Goal: Information Seeking & Learning: Learn about a topic

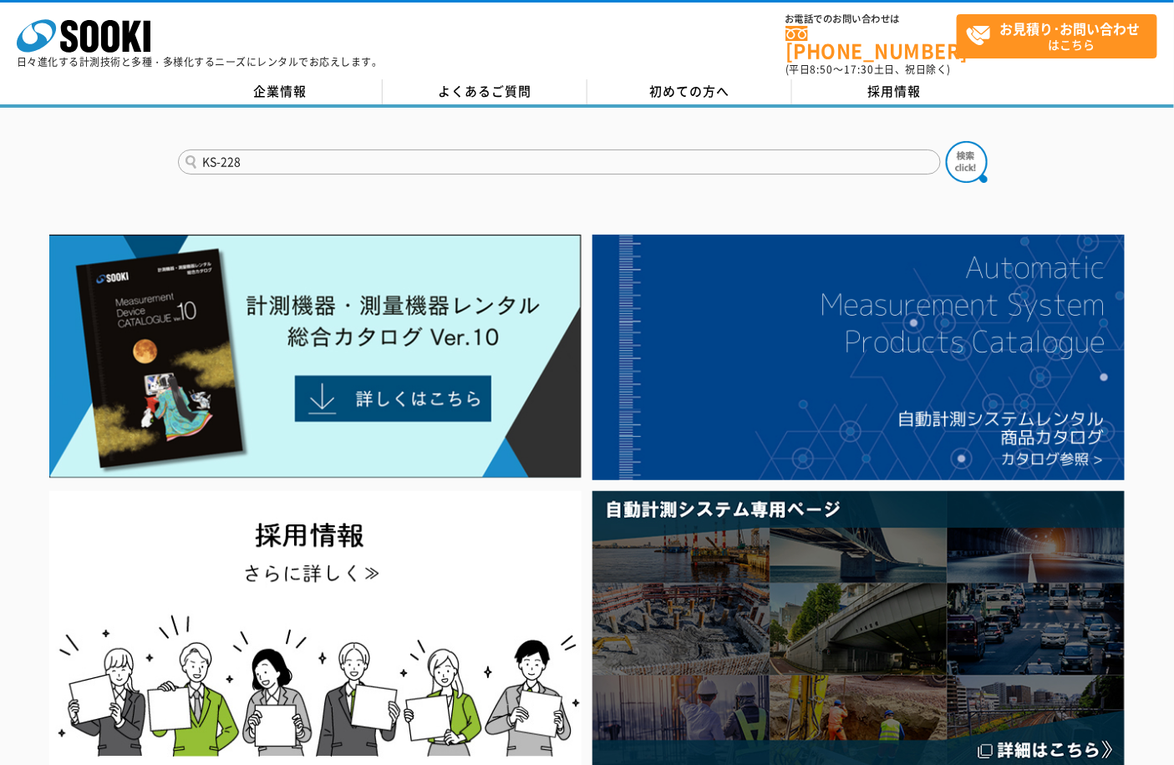
type input "KS-228"
click at [946, 141] on button at bounding box center [967, 162] width 42 height 42
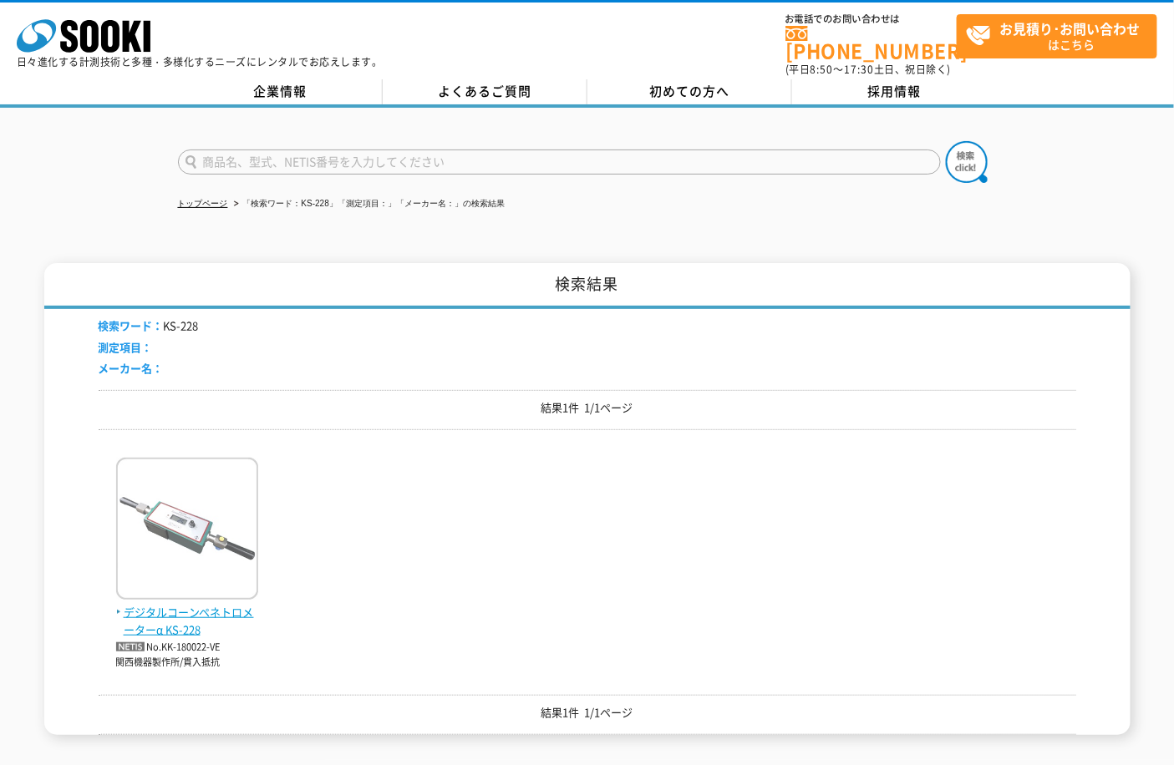
click at [175, 604] on span "デジタルコーンペネトロメーターα KS-228" at bounding box center [187, 621] width 142 height 35
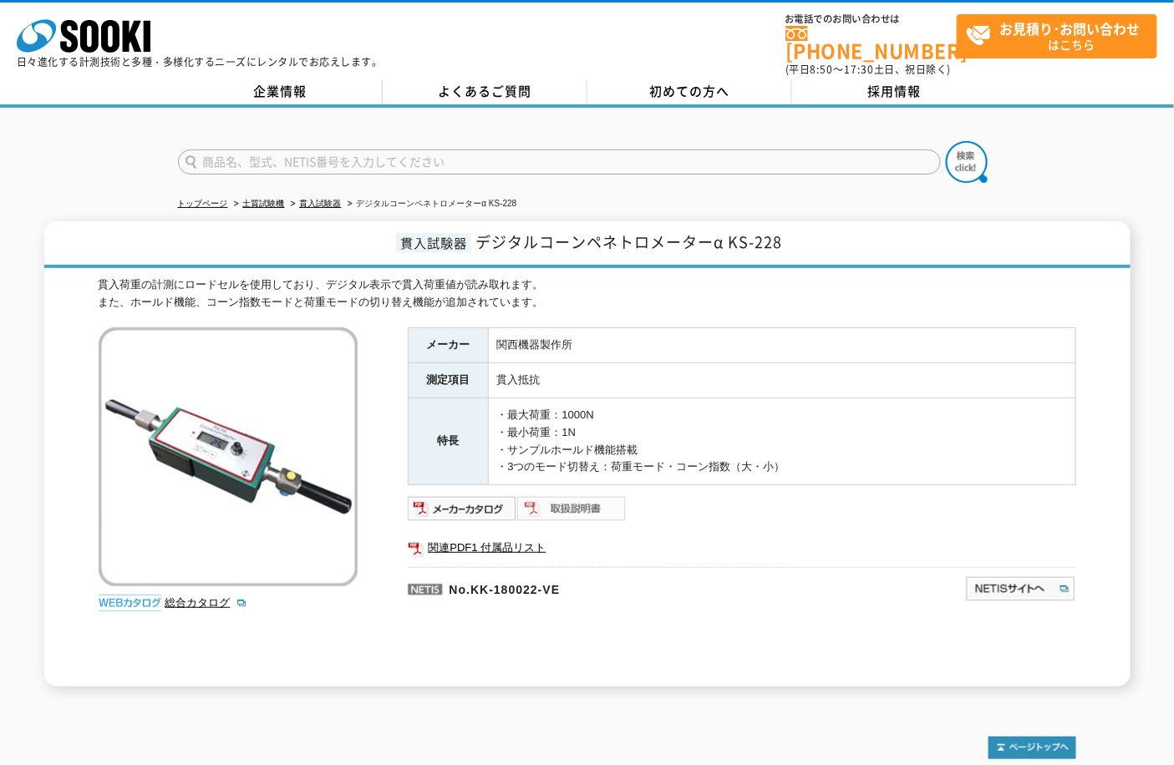
click at [582, 499] on img at bounding box center [571, 509] width 109 height 27
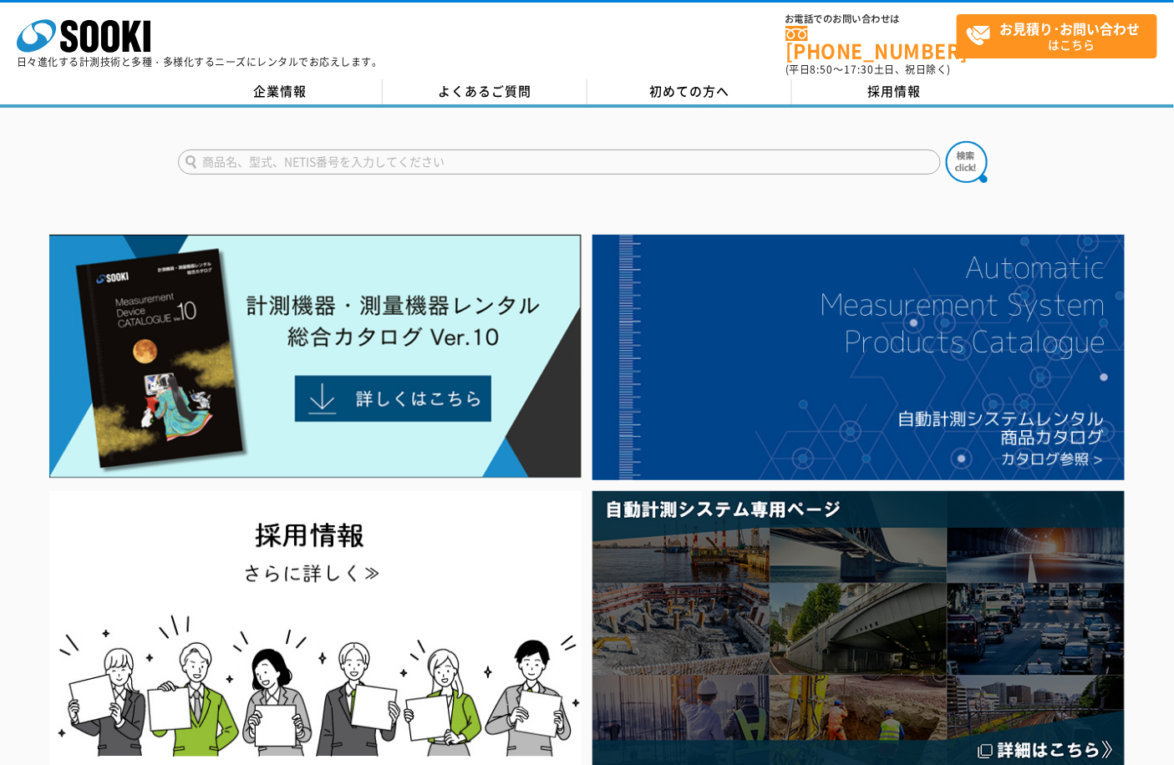
drag, startPoint x: 219, startPoint y: 145, endPoint x: 272, endPoint y: 170, distance: 58.7
click at [221, 150] on input "text" at bounding box center [559, 162] width 763 height 25
type input "235"
click at [946, 141] on button at bounding box center [967, 162] width 42 height 42
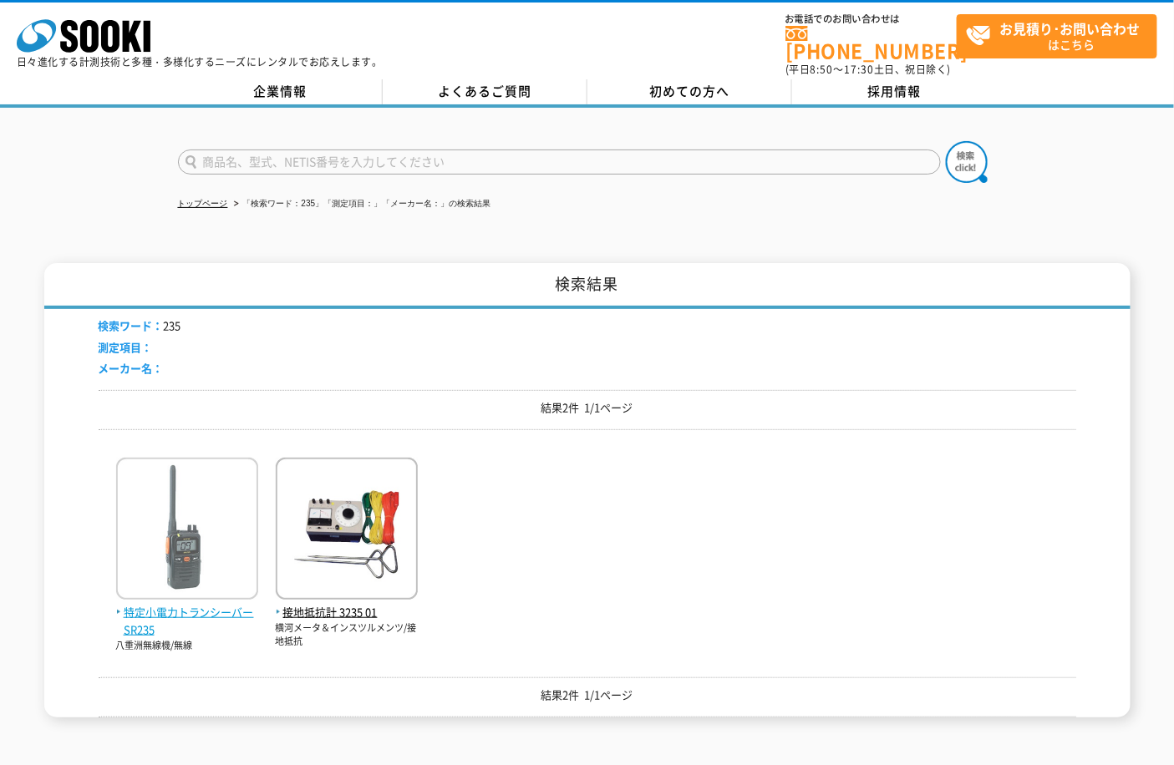
click at [212, 604] on span "特定小電力トランシーバー SR235" at bounding box center [187, 621] width 142 height 35
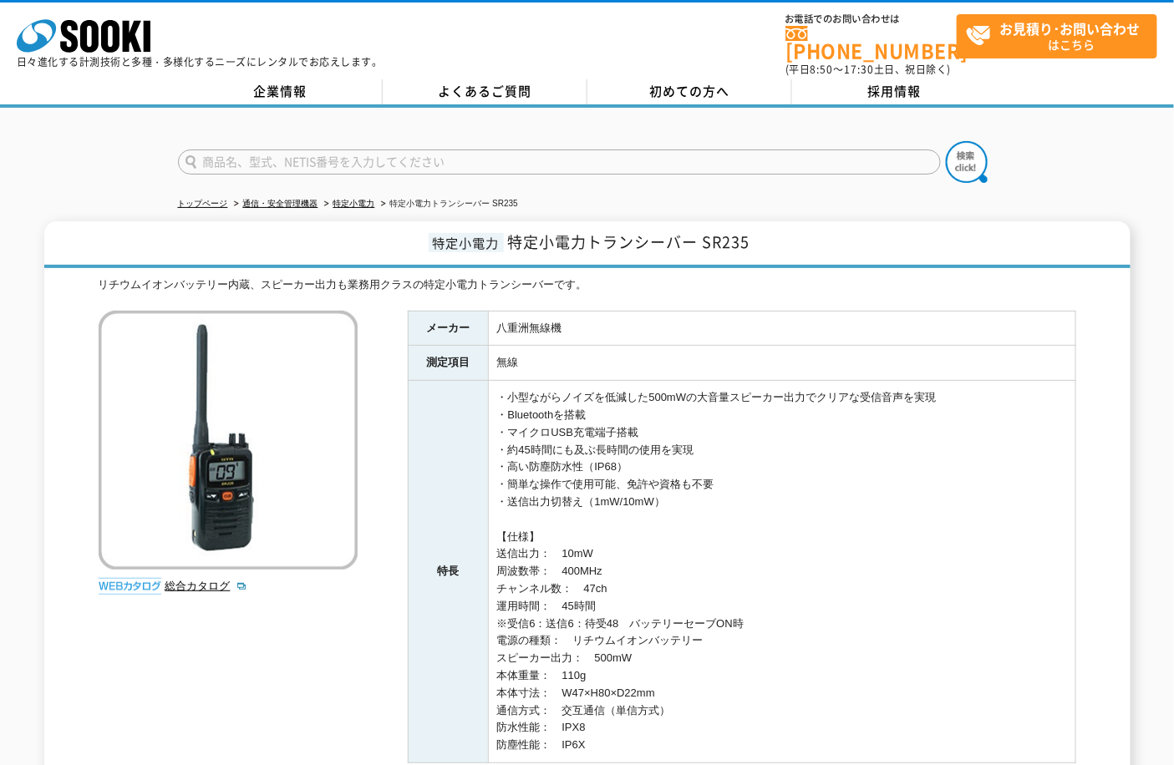
scroll to position [186, 0]
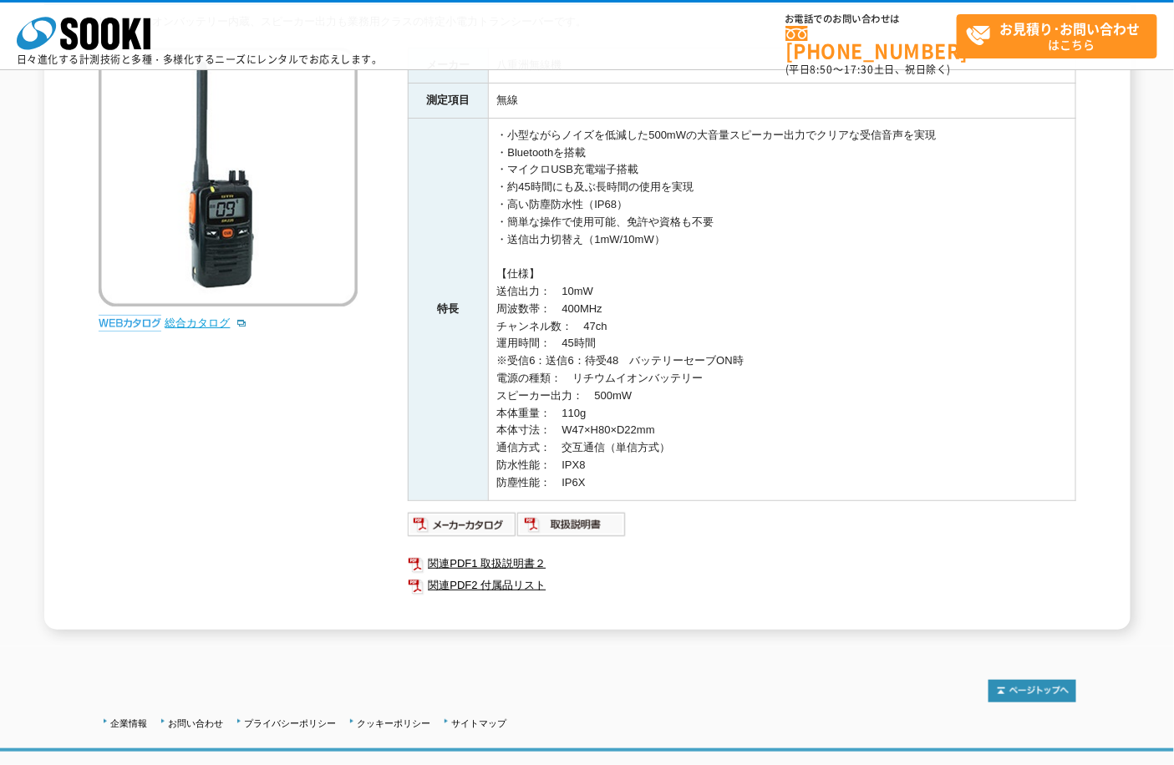
click at [199, 323] on link "総合カタログ" at bounding box center [206, 323] width 82 height 13
